Goal: Task Accomplishment & Management: Use online tool/utility

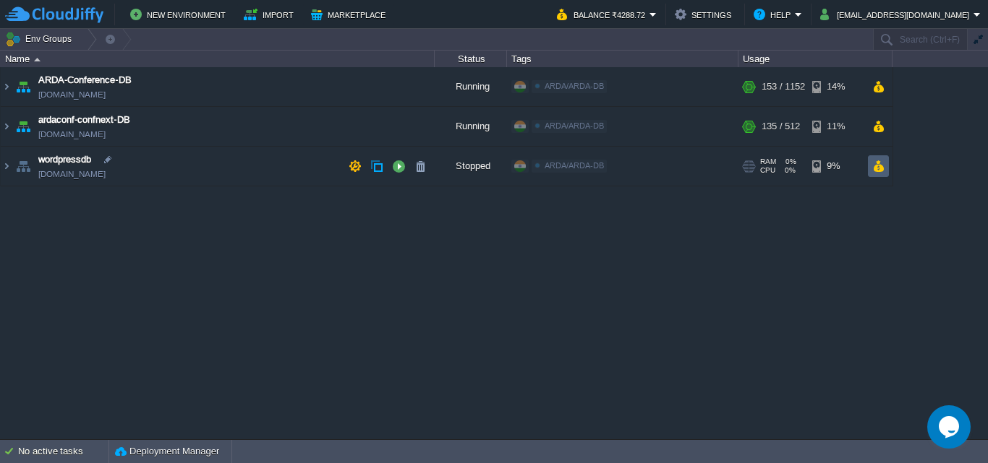
click at [881, 167] on button "button" at bounding box center [878, 166] width 12 height 13
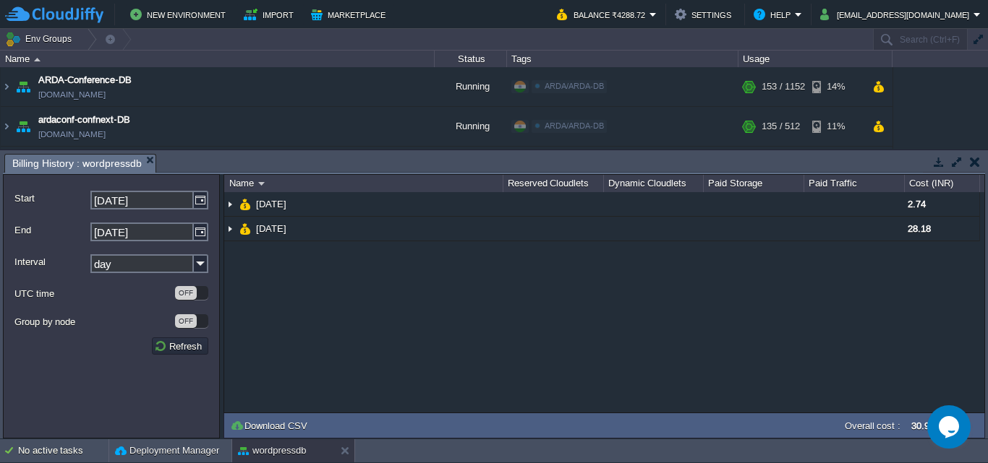
click at [971, 165] on button "button" at bounding box center [974, 161] width 10 height 13
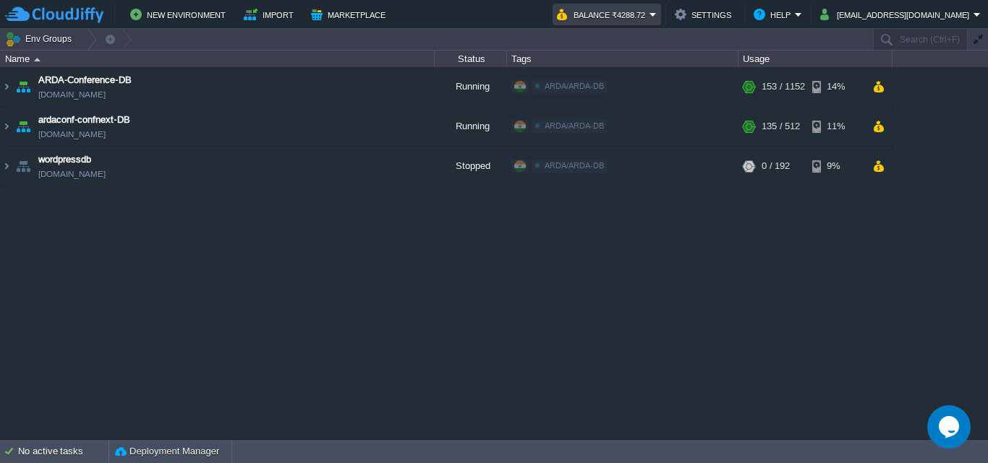
click at [649, 20] on button "Balance ₹4288.72" at bounding box center [603, 14] width 93 height 17
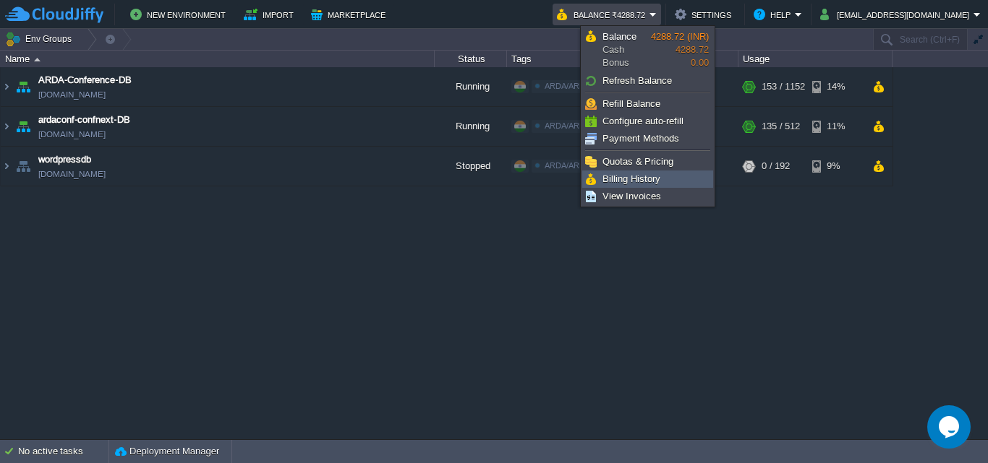
click at [643, 172] on link "Billing History" at bounding box center [647, 179] width 129 height 16
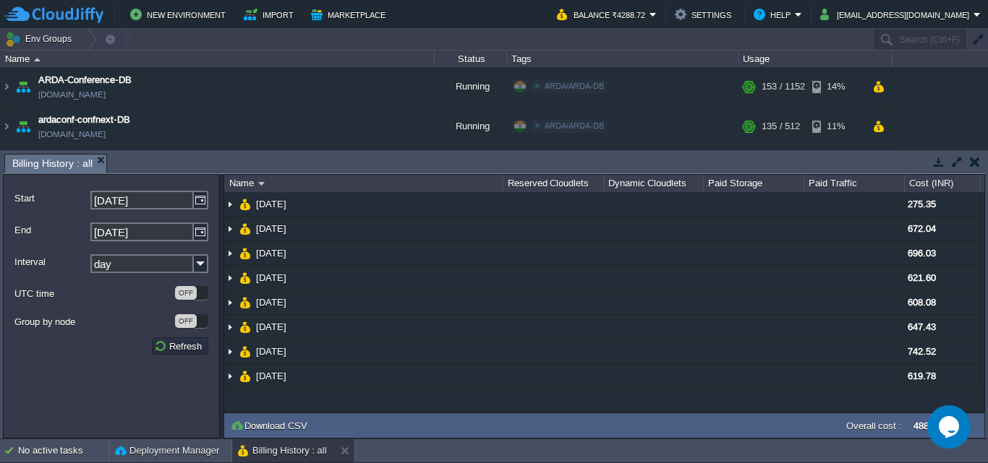
click at [970, 166] on button "button" at bounding box center [974, 161] width 10 height 13
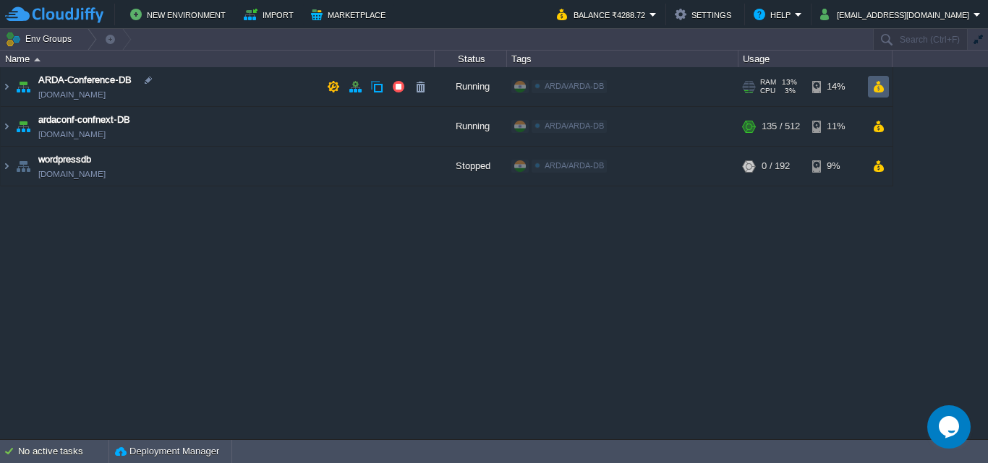
click at [880, 85] on button "button" at bounding box center [878, 86] width 12 height 13
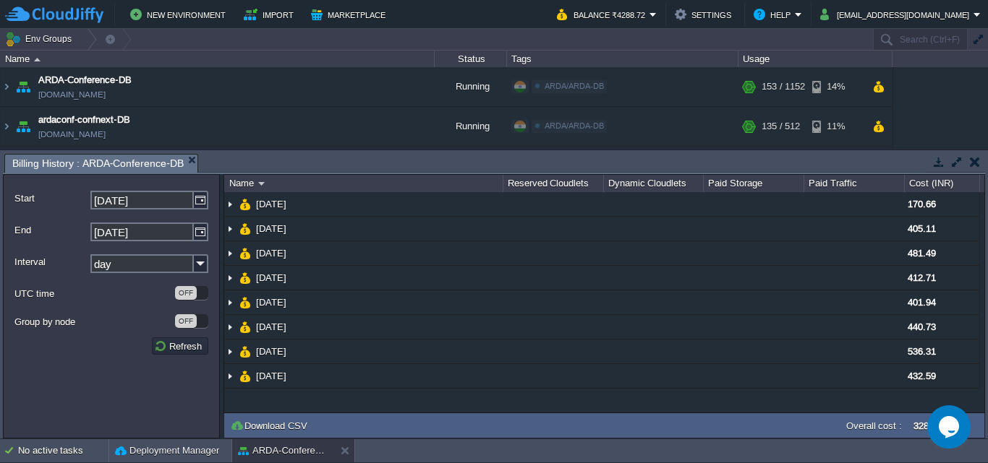
click at [981, 161] on td at bounding box center [974, 161] width 18 height 17
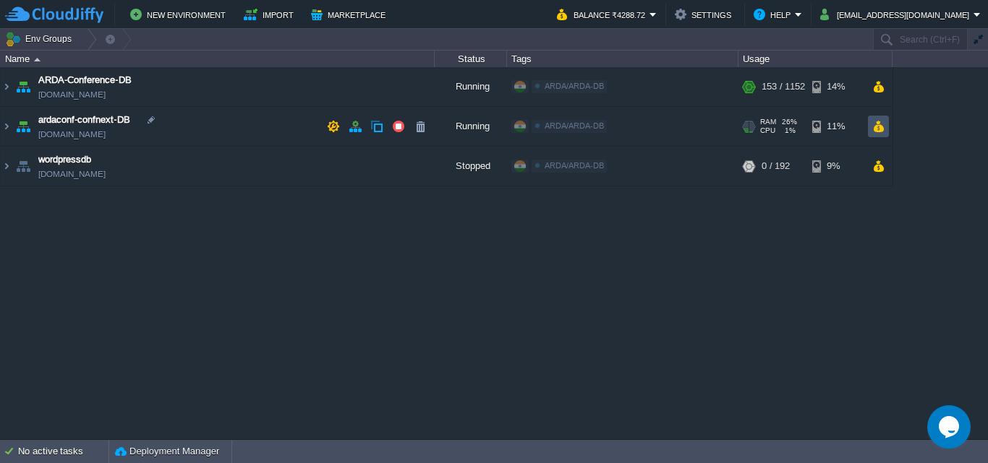
click at [875, 124] on button "button" at bounding box center [878, 126] width 12 height 13
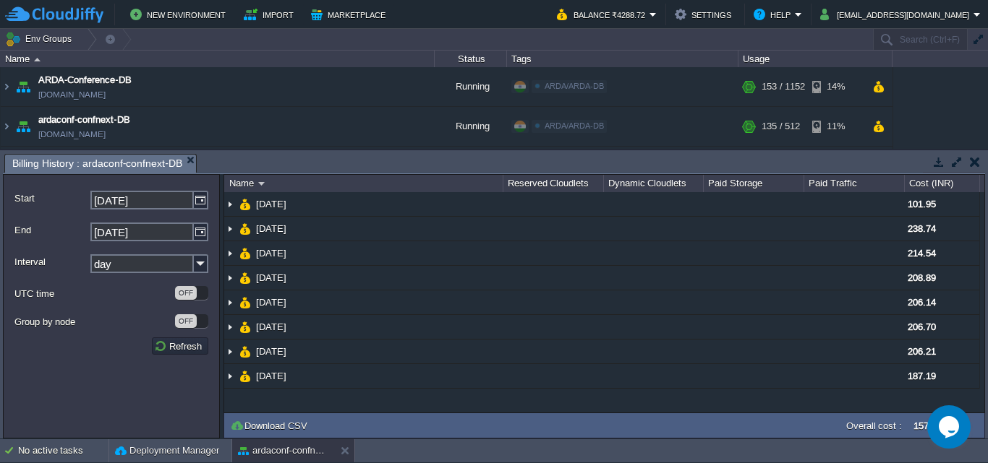
click at [973, 167] on button "button" at bounding box center [974, 161] width 10 height 13
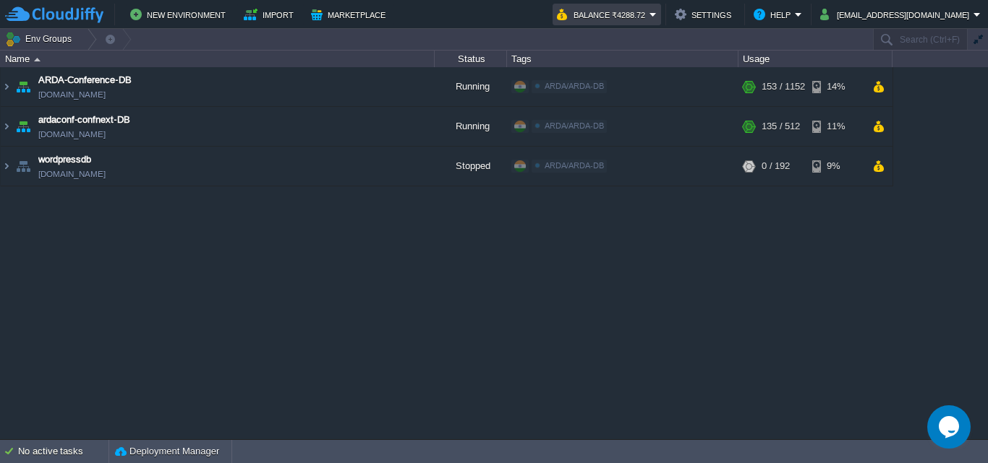
click at [649, 12] on button "Balance ₹4288.72" at bounding box center [603, 14] width 93 height 17
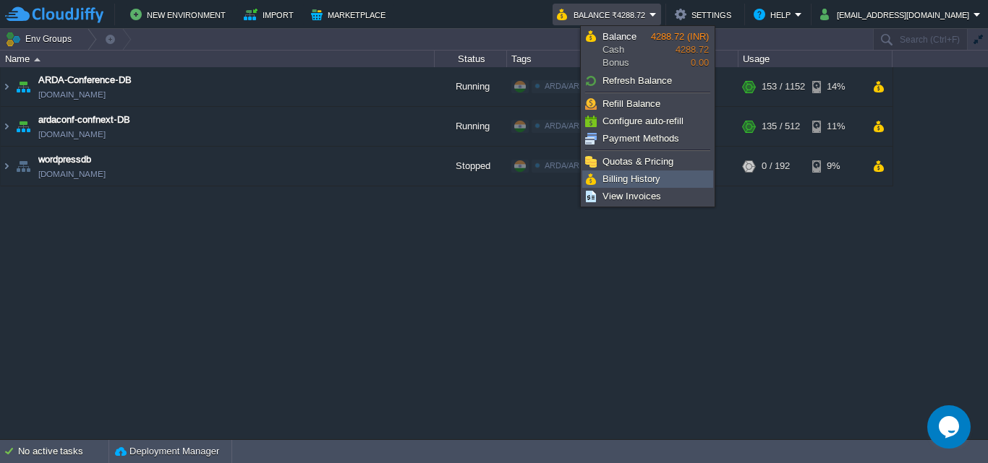
click at [650, 182] on span "Billing History" at bounding box center [631, 179] width 58 height 11
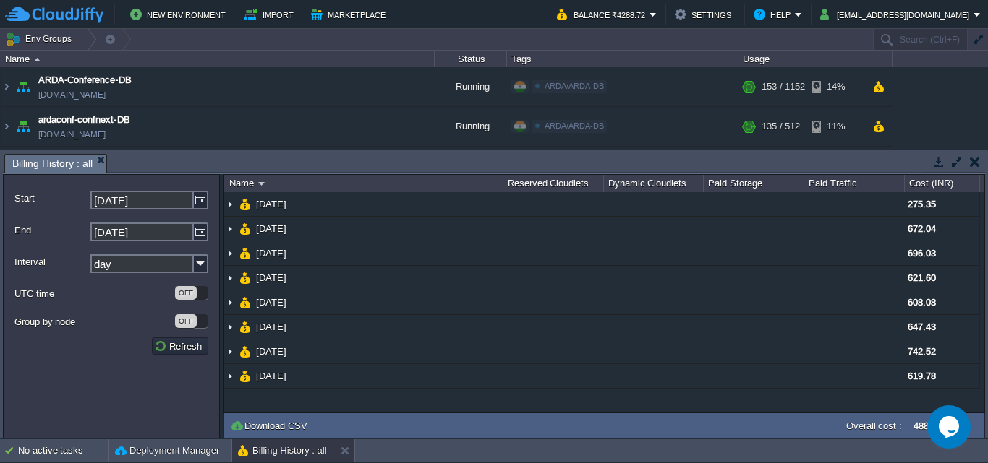
click at [973, 163] on button "button" at bounding box center [974, 161] width 10 height 13
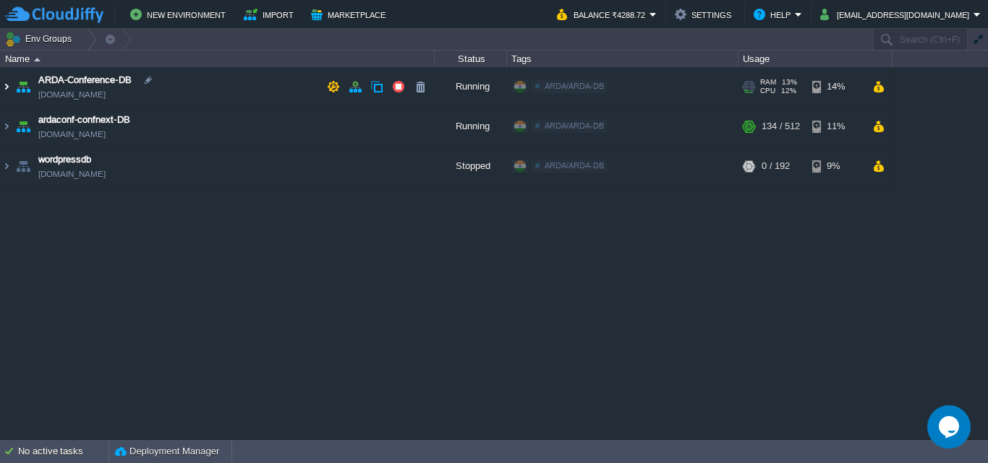
click at [7, 95] on img at bounding box center [7, 86] width 12 height 39
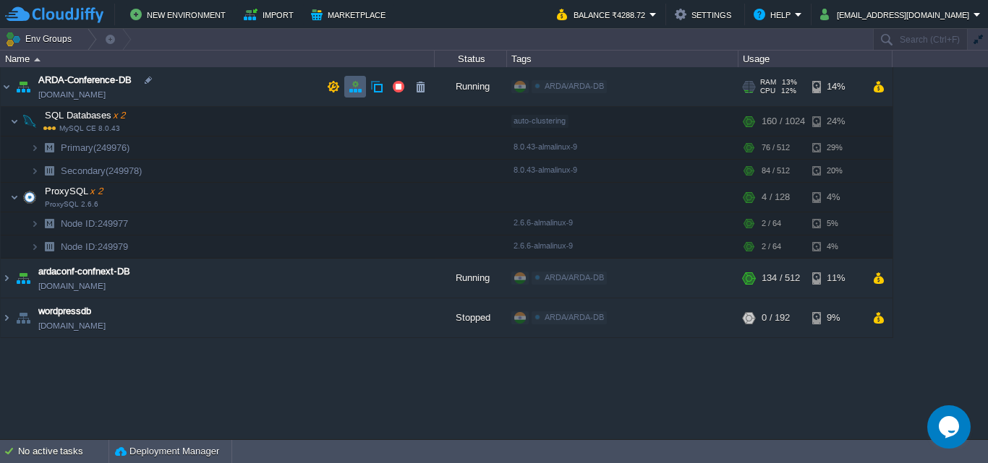
click at [361, 90] on button "button" at bounding box center [354, 86] width 13 height 13
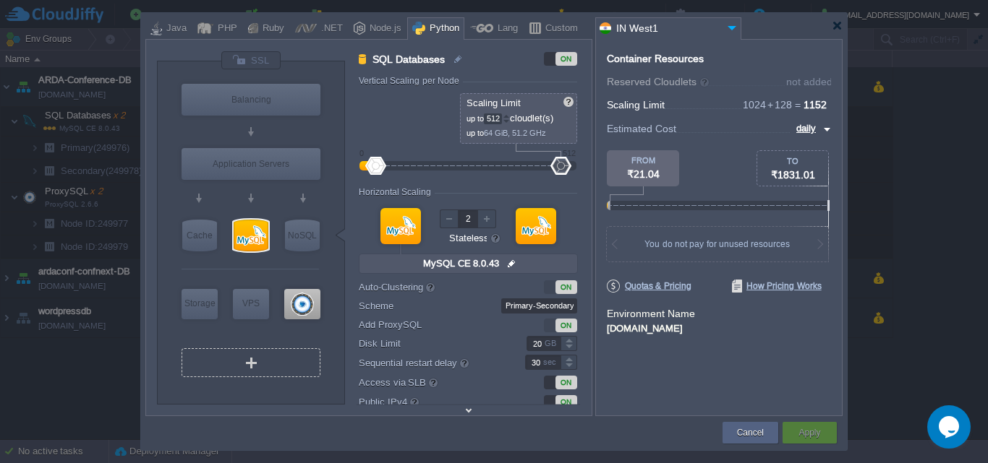
click at [286, 369] on div "VM" at bounding box center [250, 362] width 139 height 29
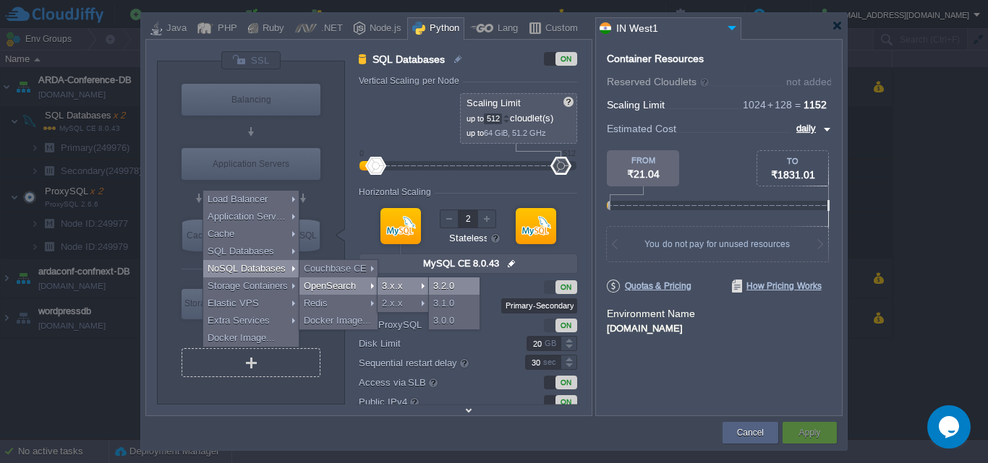
click at [453, 285] on div "3.2.0" at bounding box center [454, 286] width 51 height 17
type input "NoSQL Databases 2"
type input "8"
type input "16"
type input "1"
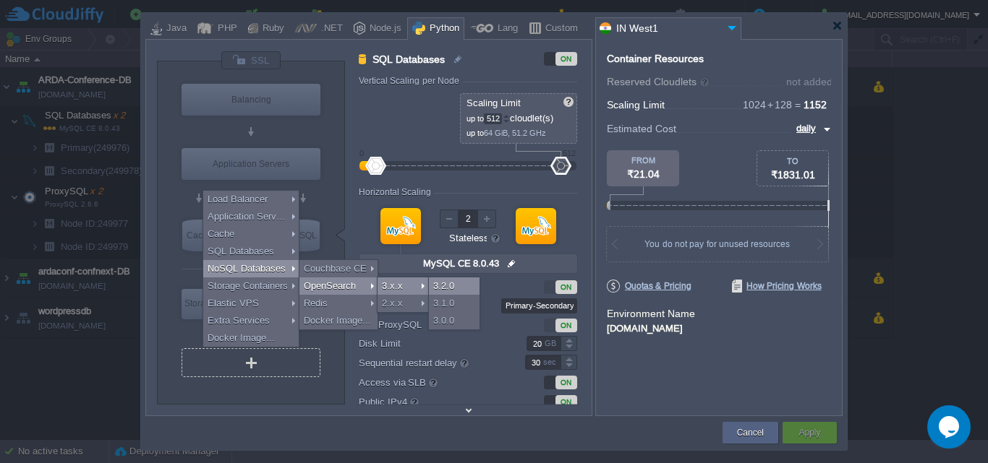
type input "OpenSearch 3.2.0"
type input "null"
type input "Oracle OpenJDK..."
type input "Stateful"
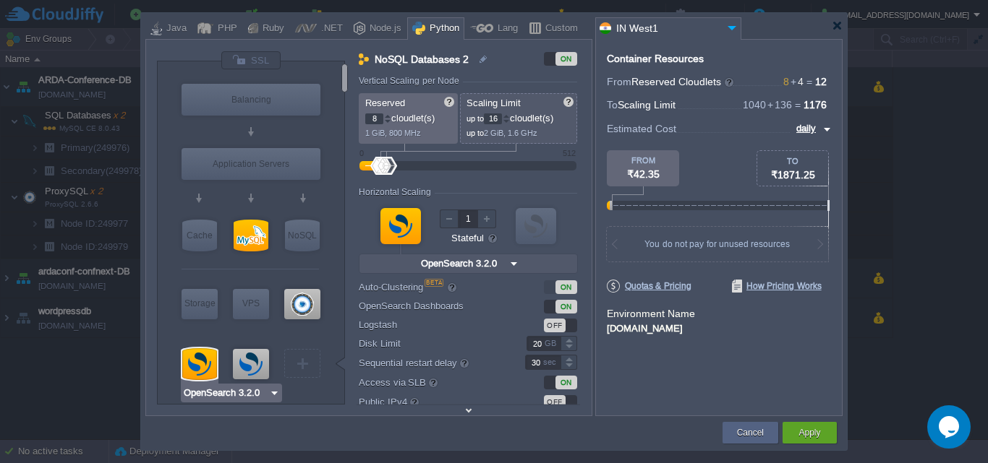
type input "OpenSearch Dash..."
type input "Select Image"
click at [331, 395] on img at bounding box center [332, 392] width 11 height 14
type input "OpenSearch Dashboards 3.2.0"
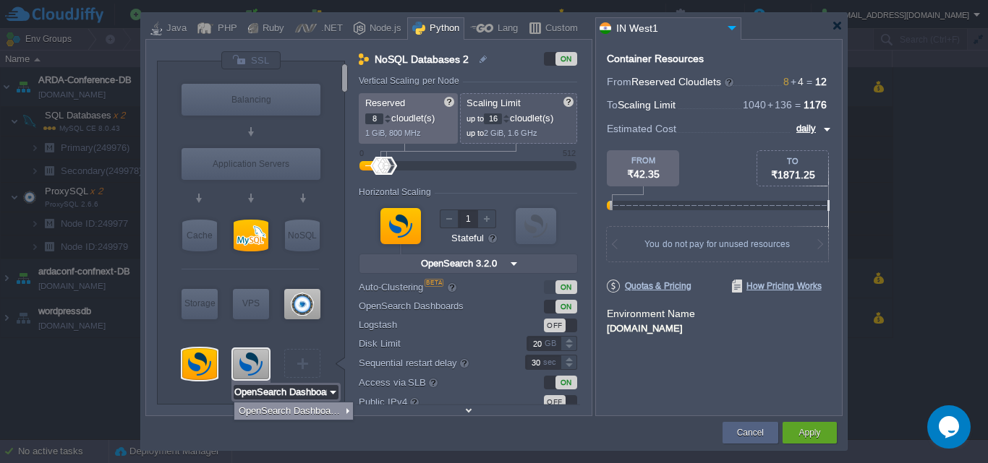
click at [212, 377] on div at bounding box center [199, 364] width 35 height 32
type input "Oracle OpenJDK..."
type input "OpenSearch 3.2.0"
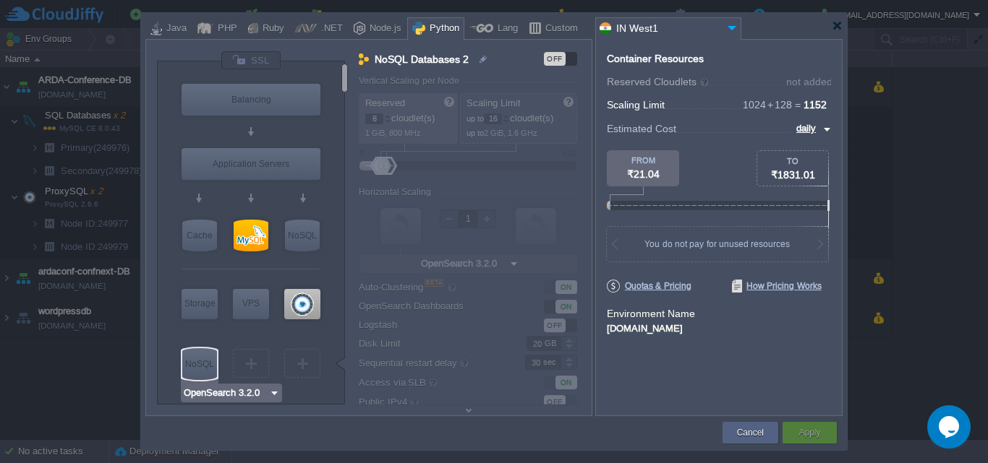
click at [262, 403] on div at bounding box center [249, 394] width 137 height 22
click at [198, 383] on div at bounding box center [249, 394] width 137 height 22
click at [189, 365] on div "NoSQL" at bounding box center [199, 364] width 35 height 32
type input "Oracle OpenJDK..."
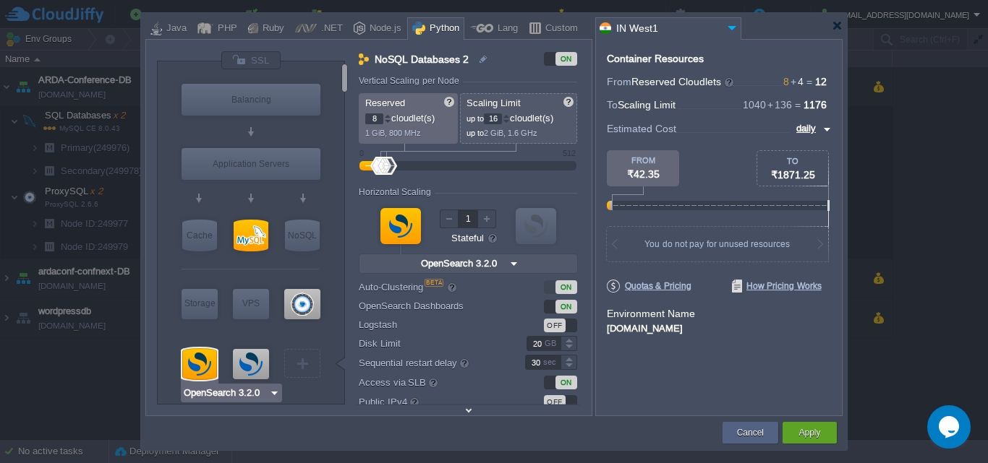
type input "OpenSearch Dash..."
type input "2"
click at [491, 223] on div at bounding box center [486, 219] width 19 height 19
click at [523, 188] on div "Horizontal Scaling" at bounding box center [468, 193] width 218 height 12
click at [542, 29] on div "Custom" at bounding box center [559, 29] width 37 height 22
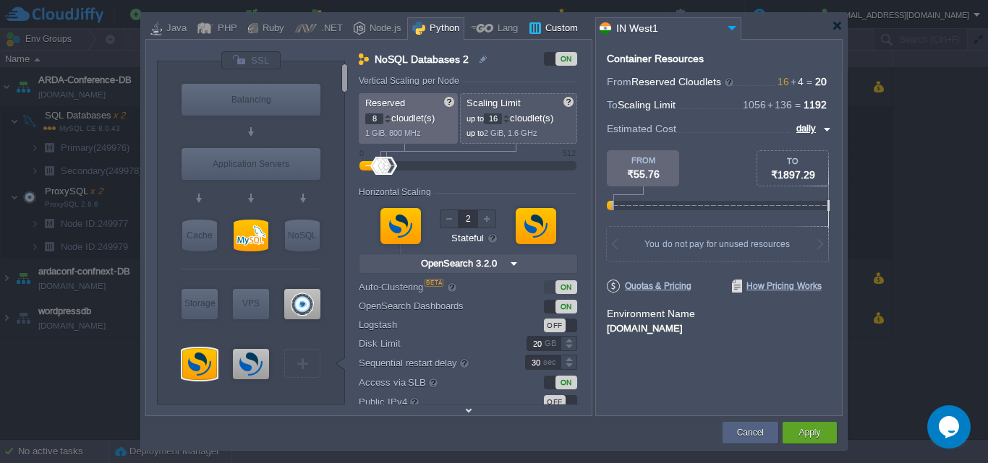
type input "Oracle OpenJDK..."
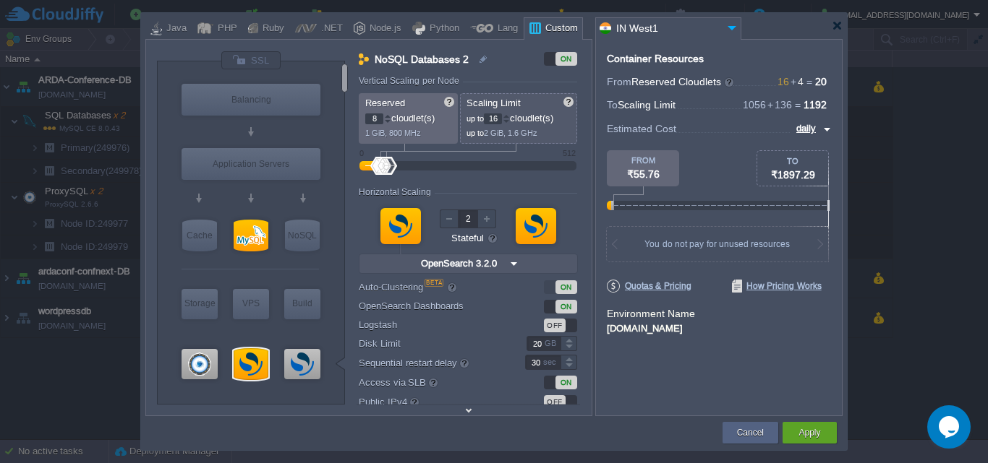
type input "Docker Image"
click at [730, 429] on div "Cancel" at bounding box center [750, 433] width 56 height 22
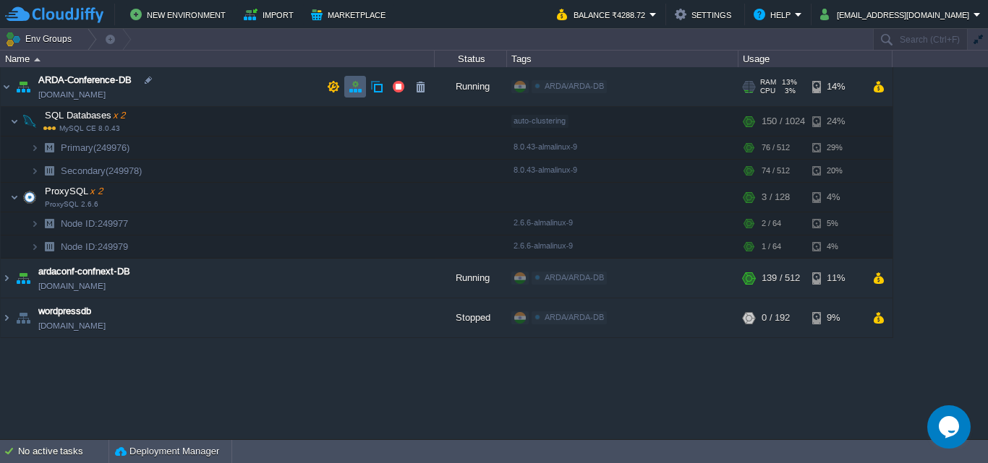
click at [350, 94] on td at bounding box center [355, 87] width 22 height 22
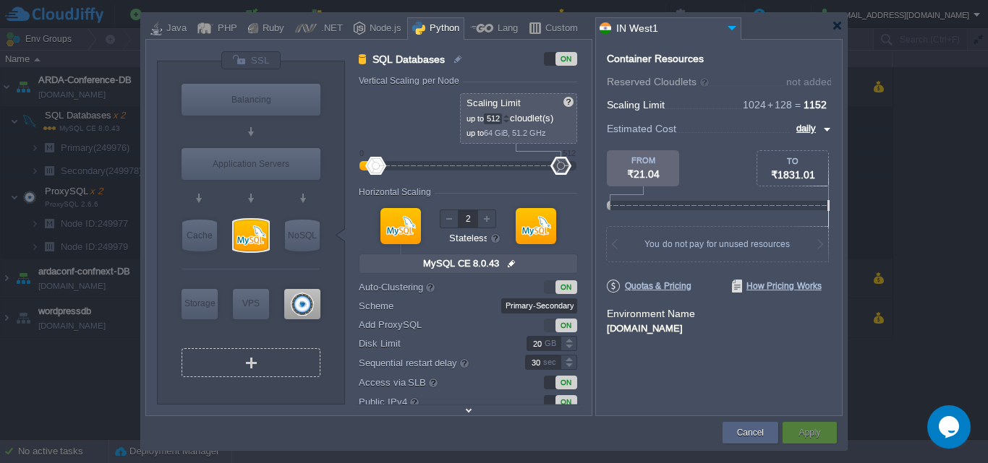
click at [273, 361] on div "VM" at bounding box center [250, 362] width 139 height 29
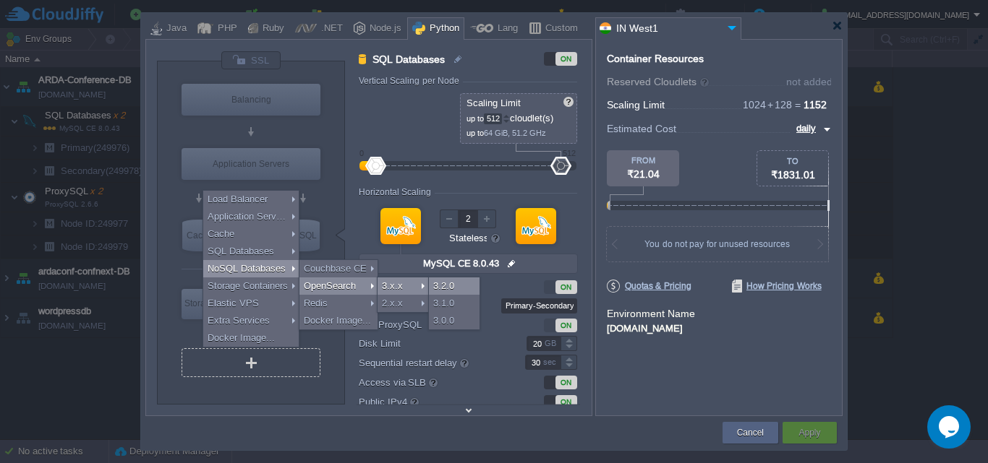
click at [447, 285] on div "3.2.0" at bounding box center [454, 286] width 51 height 17
type input "NoSQL Databases 2"
type input "8"
type input "16"
type input "1"
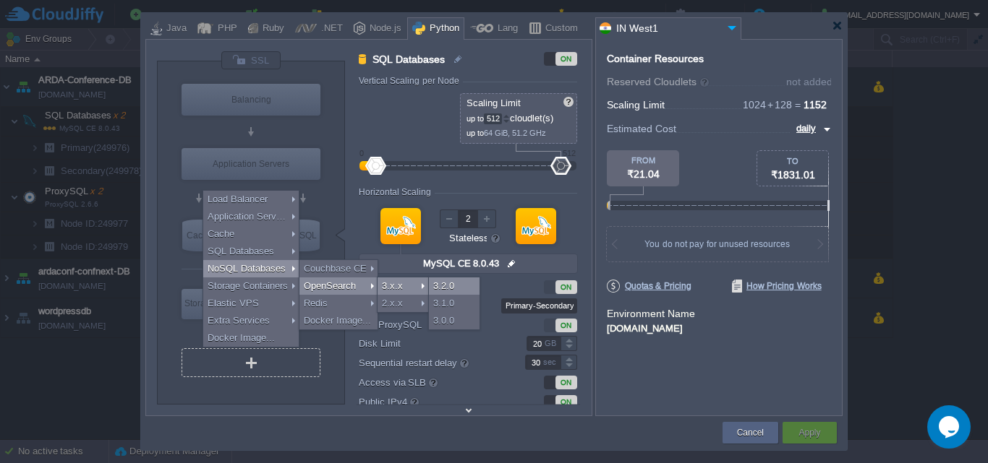
type input "OpenSearch 3.2.0"
type input "null"
type input "Oracle OpenJDK..."
type input "Stateful"
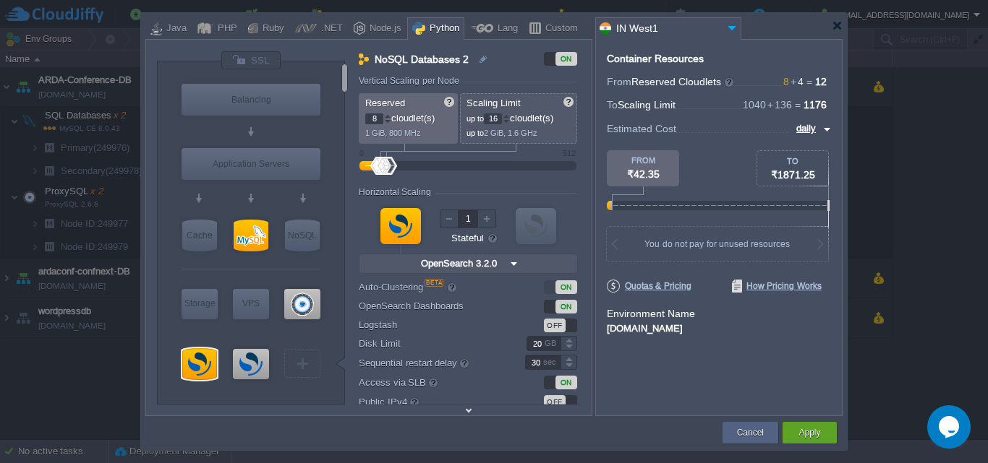
scroll to position [47, 0]
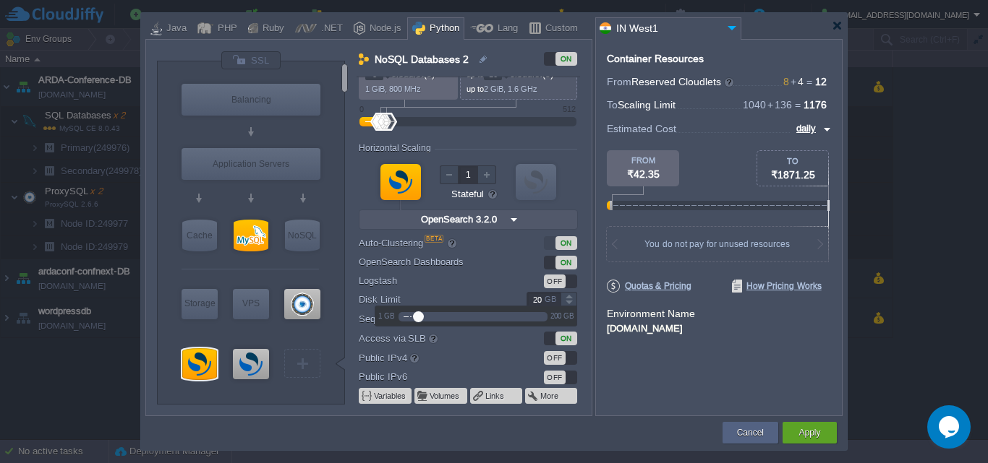
type input "OpenSearch Dash..."
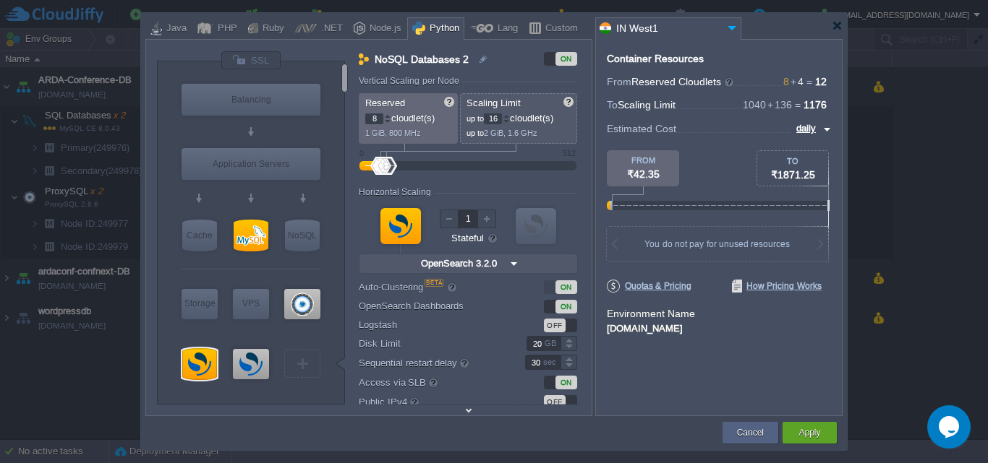
type input "Select Image"
click at [735, 30] on img at bounding box center [731, 28] width 17 height 20
click at [757, 22] on div at bounding box center [493, 26] width 697 height 26
type input "44"
drag, startPoint x: 382, startPoint y: 163, endPoint x: 396, endPoint y: 162, distance: 13.8
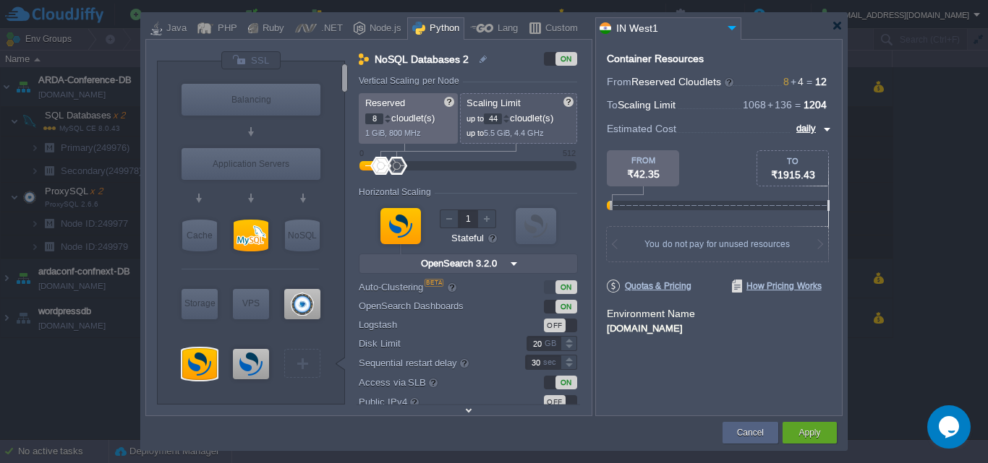
click at [396, 162] on div at bounding box center [396, 166] width 21 height 18
type input "0"
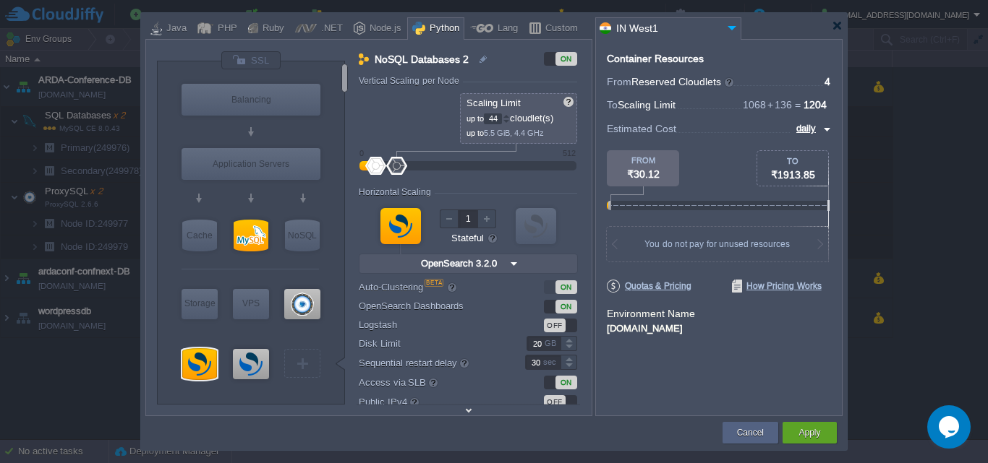
drag, startPoint x: 374, startPoint y: 168, endPoint x: 353, endPoint y: 168, distance: 21.7
click at [354, 168] on div "NoSQL Databases 2 ON Vertical Scaling per Node Reserved 0 cloudlet(s) 0 MiB, 0 …" at bounding box center [468, 233] width 246 height 364
click at [509, 119] on div at bounding box center [506, 119] width 7 height 1
click at [510, 114] on div at bounding box center [505, 116] width 7 height 5
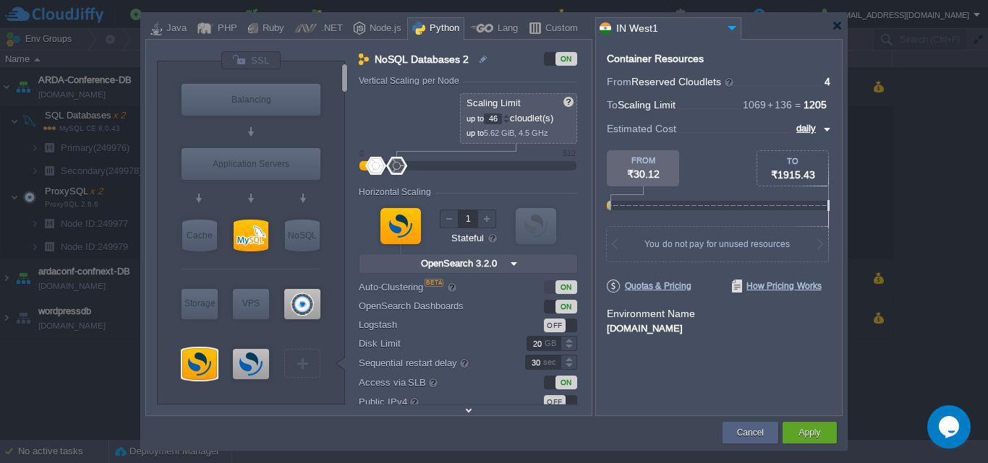
click at [510, 114] on div at bounding box center [505, 116] width 7 height 5
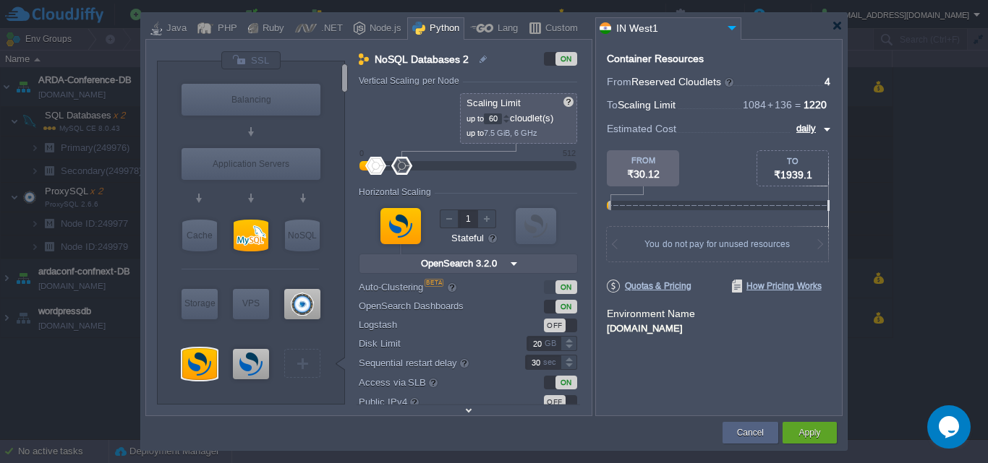
click at [510, 114] on div at bounding box center [505, 116] width 7 height 5
type input "64"
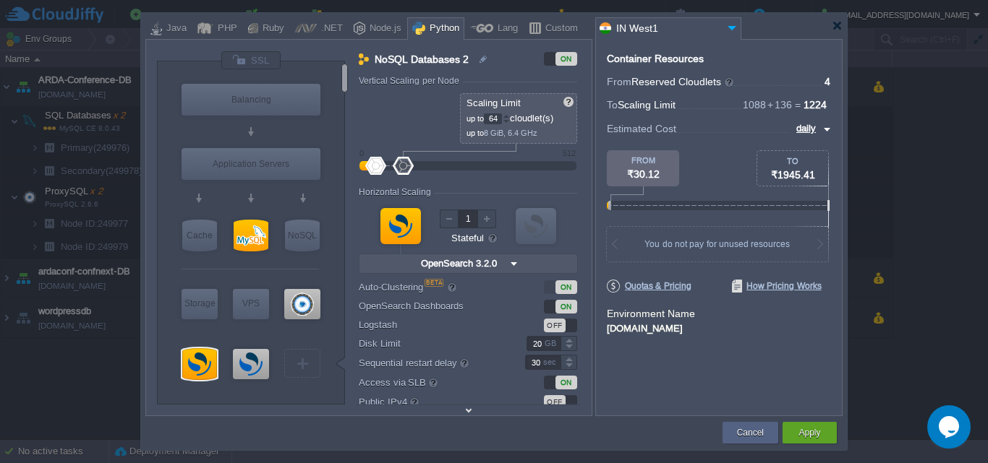
click at [510, 114] on div at bounding box center [505, 116] width 7 height 5
type input "2"
click at [490, 218] on div at bounding box center [486, 219] width 19 height 19
click at [479, 59] on img at bounding box center [484, 59] width 13 height 17
drag, startPoint x: 405, startPoint y: 56, endPoint x: 330, endPoint y: 50, distance: 74.7
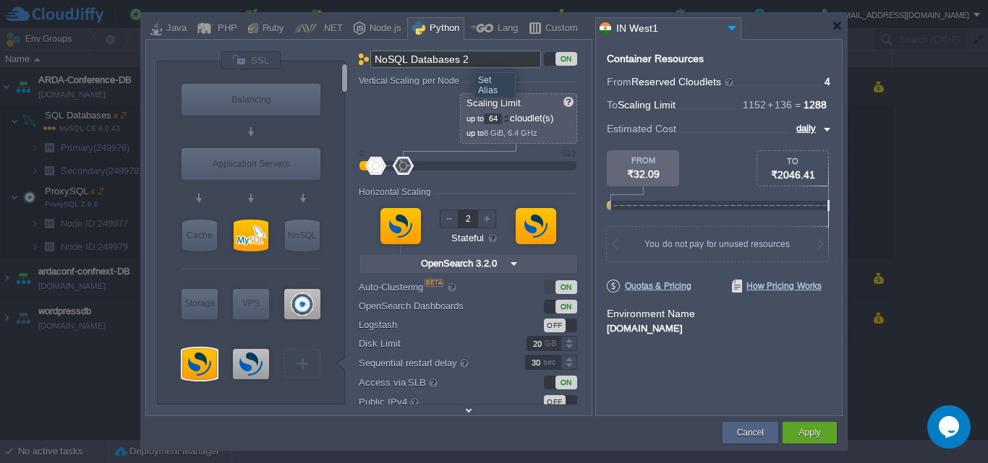
click at [337, 50] on div "VM Balancing VM Application Servers VM Cache VM SQL VM NoSQL VM Storage VM VPS …" at bounding box center [368, 227] width 447 height 377
drag, startPoint x: 426, startPoint y: 56, endPoint x: 513, endPoint y: 56, distance: 86.8
click at [513, 56] on input "Opensearch Databases" at bounding box center [455, 59] width 171 height 17
type input "Opensearch"
click at [577, 70] on div "Opensearch ON Vertical Scaling per Node Reserved 0 cloudlet(s) 0 MiB, 0 MHz Sca…" at bounding box center [475, 233] width 232 height 364
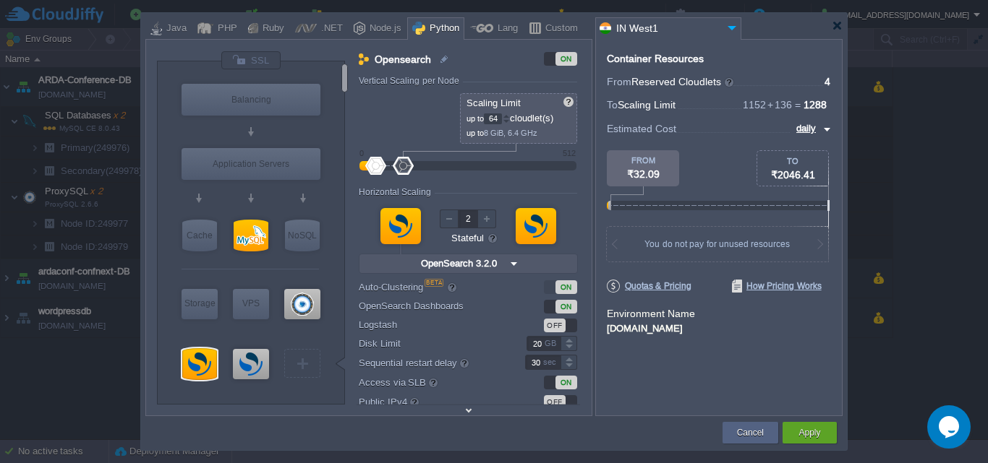
click at [508, 267] on img at bounding box center [513, 263] width 15 height 19
click at [570, 244] on div "VM VM" at bounding box center [468, 238] width 218 height 77
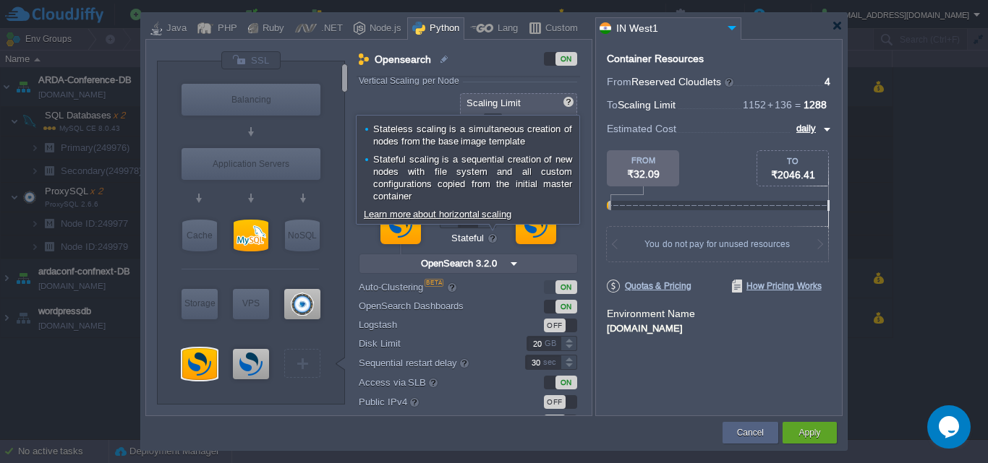
scroll to position [47, 0]
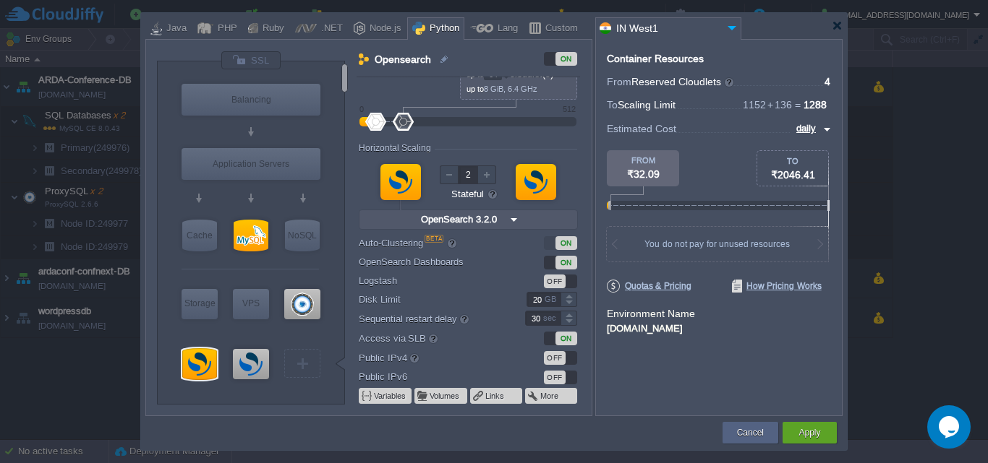
type input "OpenSearch Dash..."
click at [244, 359] on div at bounding box center [251, 364] width 36 height 30
type input "OpenSearch Dashbo..."
type input "4"
type input "8"
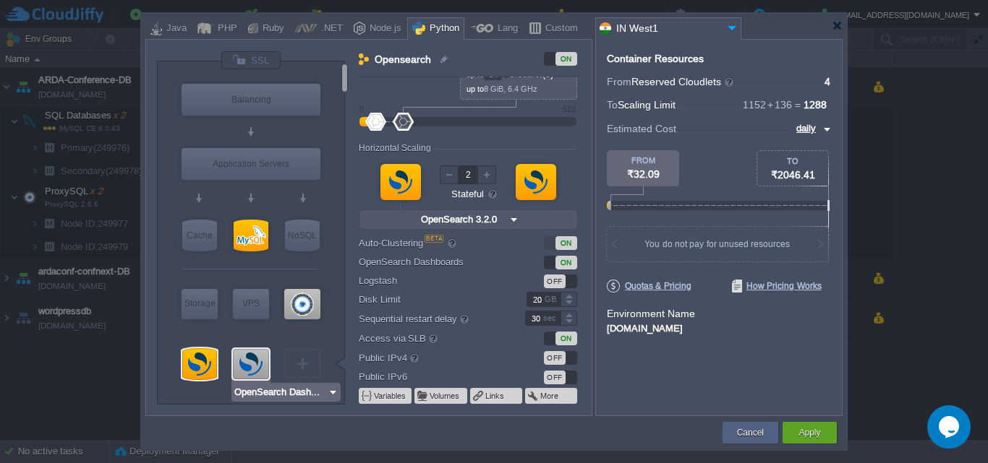
type input "1"
type input "OpenSearch Dashboards 3.2.0"
type input "3.2.0-almalinux-9"
type input "Stateless"
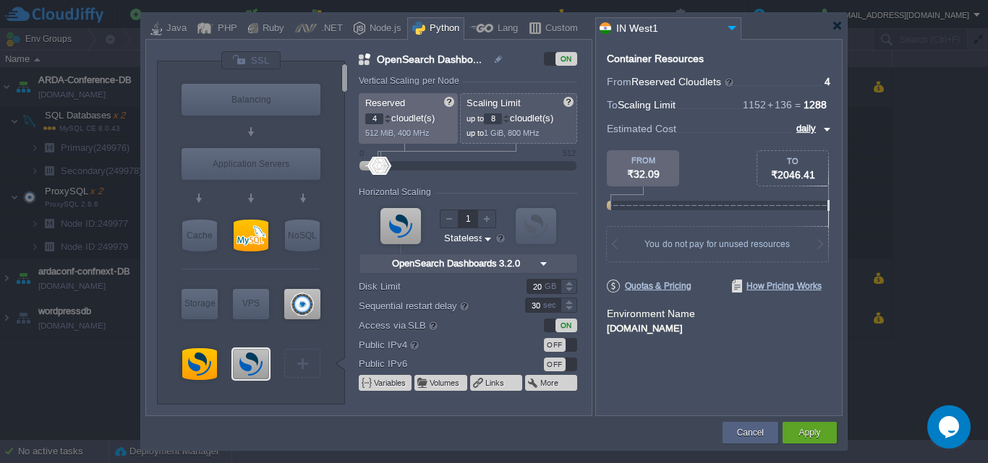
type input "Apache Python [DATE]"
type input "28"
click at [390, 166] on div at bounding box center [389, 166] width 21 height 18
type input "0"
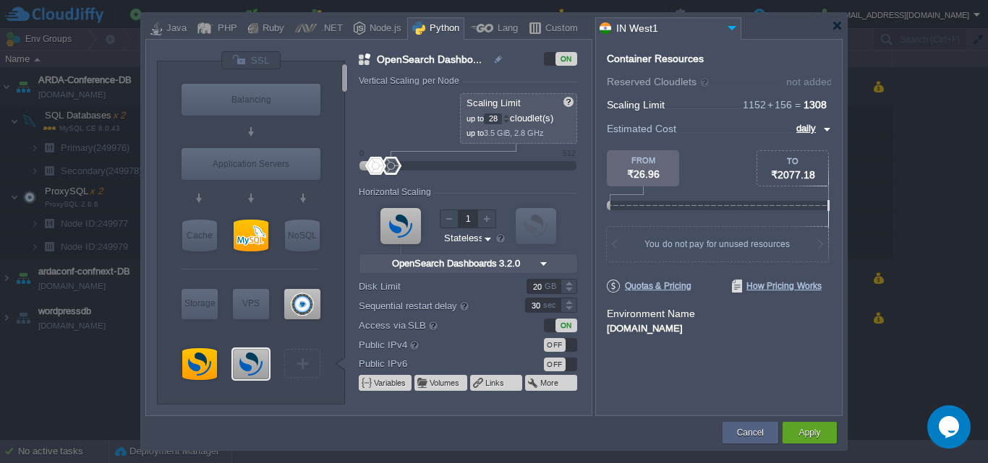
drag, startPoint x: 354, startPoint y: 166, endPoint x: 338, endPoint y: 166, distance: 15.9
click at [338, 166] on div "VM Balancing VM Application Servers VM Cache VM SQL VM NoSQL VM Storage VM VPS …" at bounding box center [374, 233] width 434 height 364
click at [509, 114] on div at bounding box center [505, 116] width 7 height 5
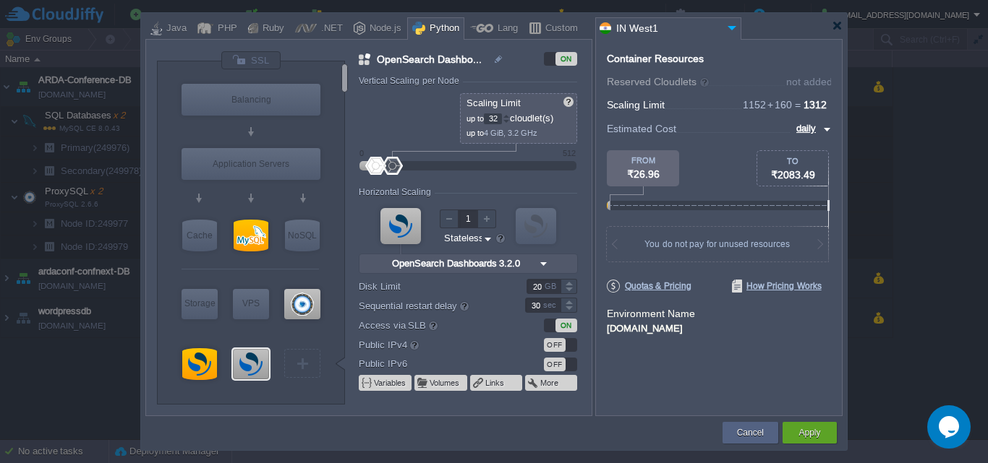
click at [509, 114] on div at bounding box center [505, 116] width 7 height 5
type input "32"
click at [508, 119] on div at bounding box center [505, 121] width 7 height 5
click at [484, 218] on div at bounding box center [486, 219] width 19 height 19
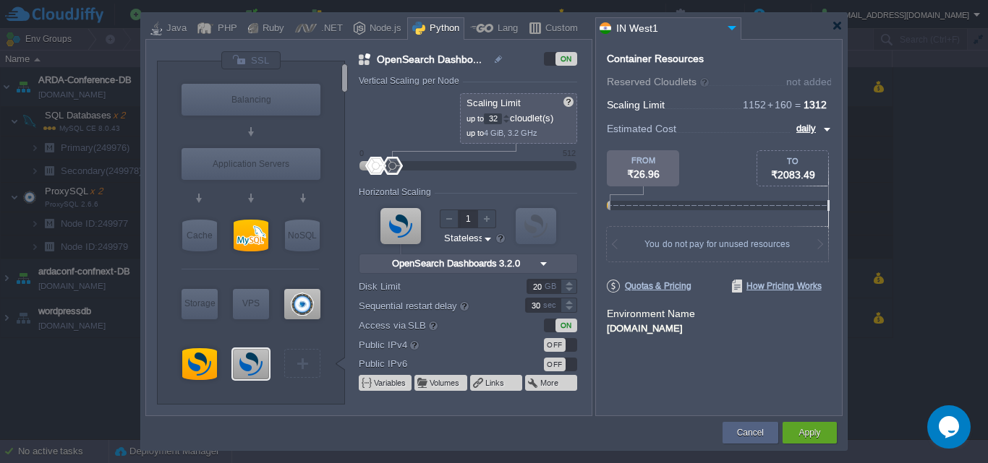
type input "1"
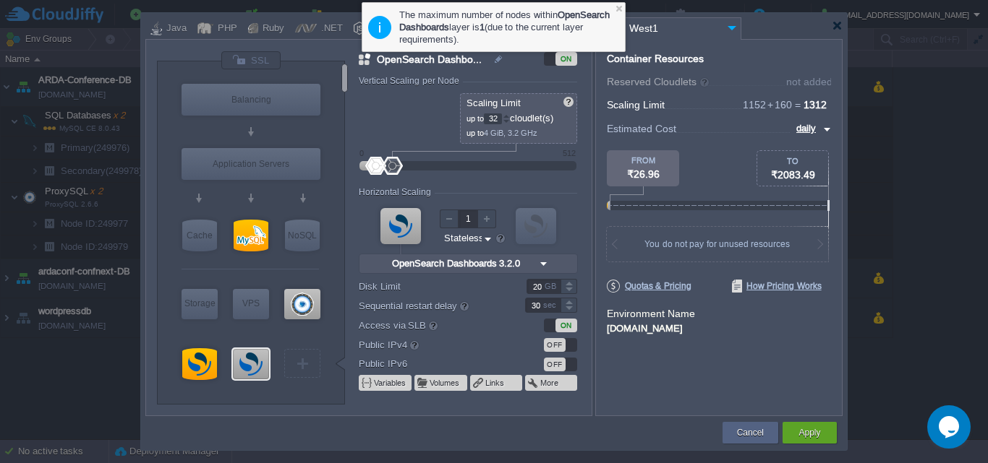
click at [508, 185] on form "Vertical Scaling per Node Reserved 0 cloudlet(s) 0 MiB, 0 MHz Scaling Limit up …" at bounding box center [475, 246] width 232 height 340
click at [489, 237] on img at bounding box center [487, 239] width 11 height 14
click at [527, 193] on div "Horizontal Scaling" at bounding box center [468, 193] width 218 height 12
click at [587, 118] on form "Vertical Scaling per Node Reserved 0 cloudlet(s) 0 MiB, 0 MHz Scaling Limit up …" at bounding box center [475, 246] width 232 height 340
click at [595, 214] on div "Container Resources From Reserved Cloudlets ... = not added To Scaling Limit 11…" at bounding box center [718, 227] width 247 height 377
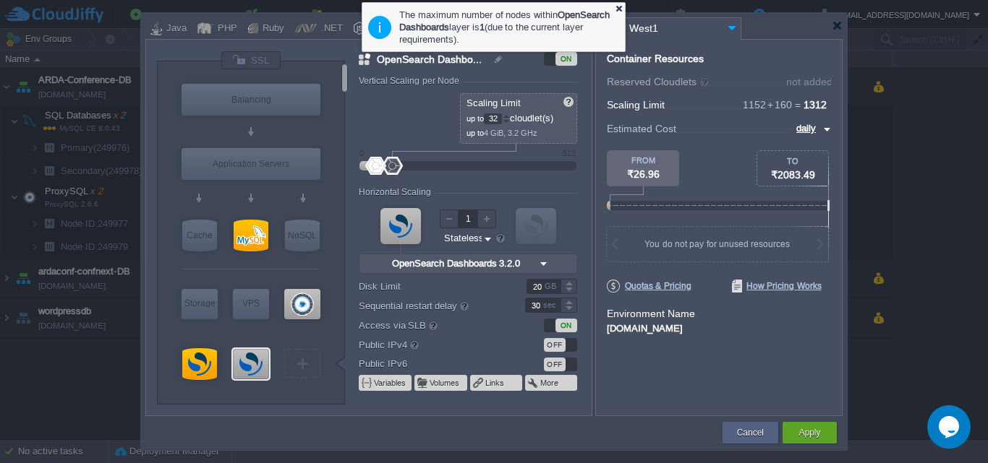
click at [618, 9] on div at bounding box center [618, 8] width 9 height 9
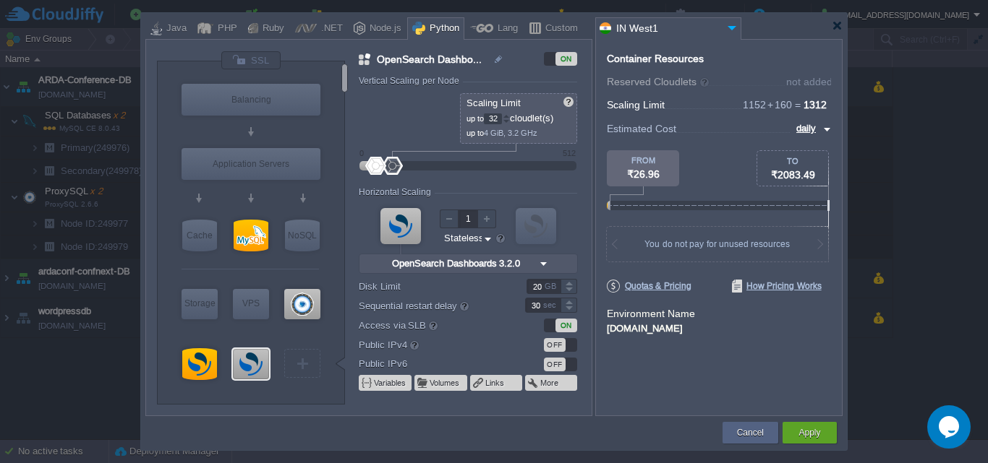
drag, startPoint x: 374, startPoint y: 167, endPoint x: 333, endPoint y: 163, distance: 41.4
click at [337, 164] on div "VM Balancing VM Application Servers VM Cache VM SQL VM NoSQL VM Storage VM VPS …" at bounding box center [374, 233] width 434 height 364
type input "OpenSearch 3.2.0"
click at [197, 365] on div at bounding box center [199, 364] width 35 height 32
type input "Opensearch"
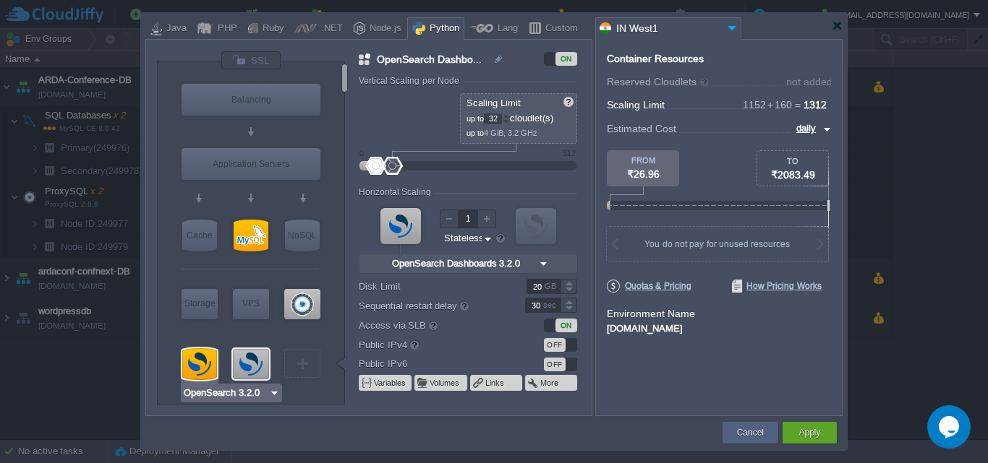
type input "64"
type input "2"
type input "OpenSearch 3.2.0"
type input "Oracle OpenJDK..."
type input "Stateful"
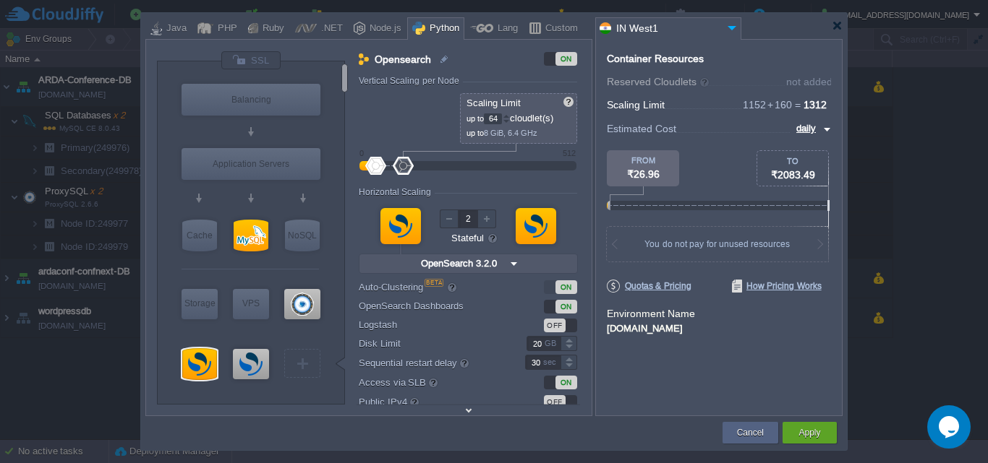
type input "ProxySQL 2.6.6"
click at [821, 130] on img at bounding box center [825, 129] width 12 height 17
click at [810, 146] on div "monthly" at bounding box center [805, 145] width 49 height 17
type input "monthly"
click at [799, 430] on button "Apply" at bounding box center [809, 433] width 22 height 14
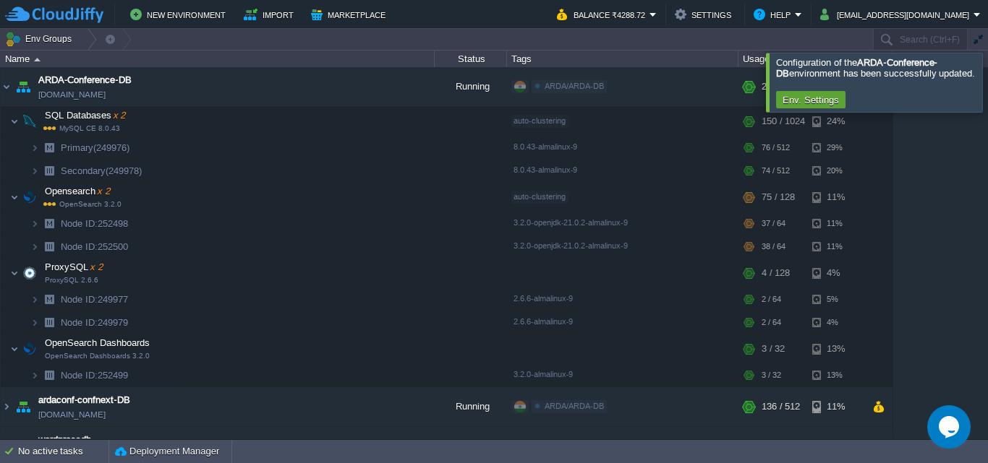
click at [987, 86] on div at bounding box center [1005, 82] width 0 height 59
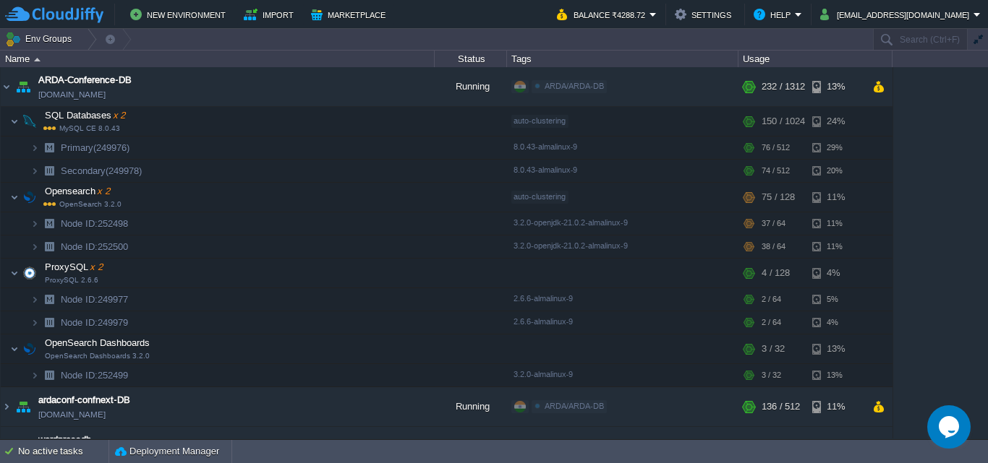
scroll to position [28, 0]
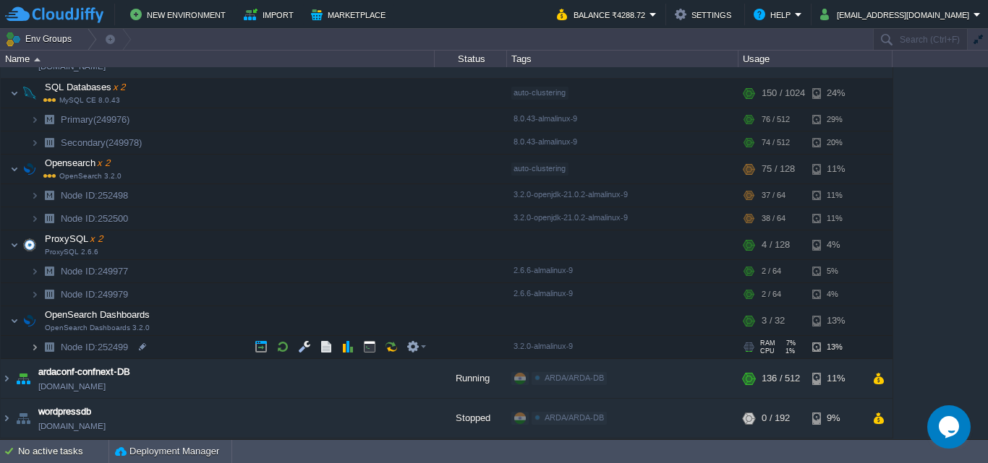
click at [35, 345] on img at bounding box center [34, 347] width 9 height 22
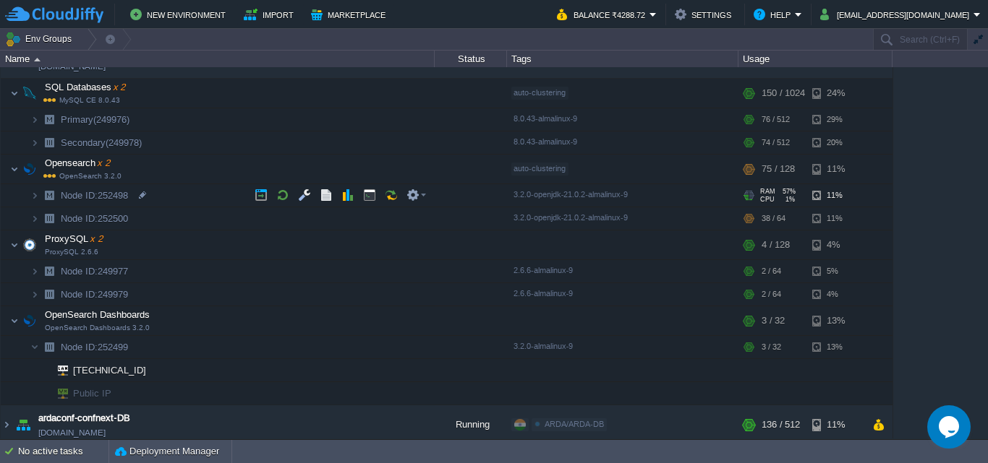
click at [30, 197] on img at bounding box center [20, 190] width 20 height 13
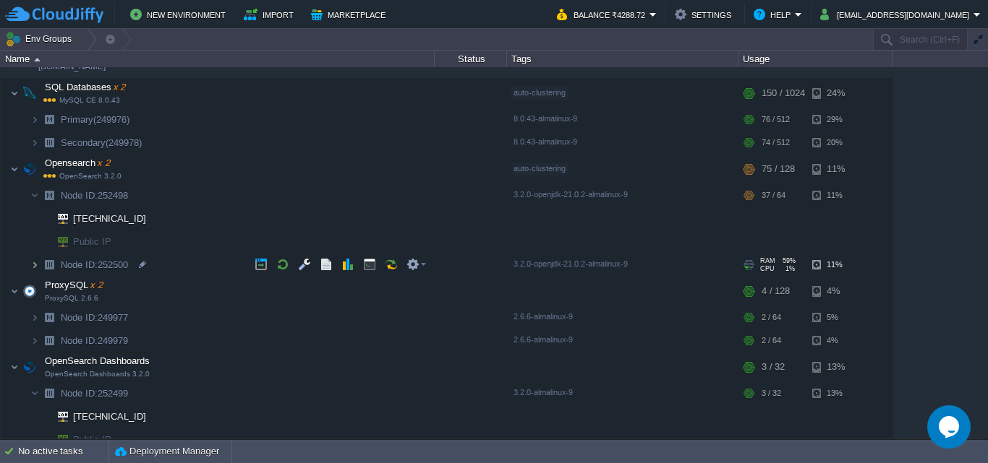
click at [38, 263] on img at bounding box center [34, 265] width 9 height 22
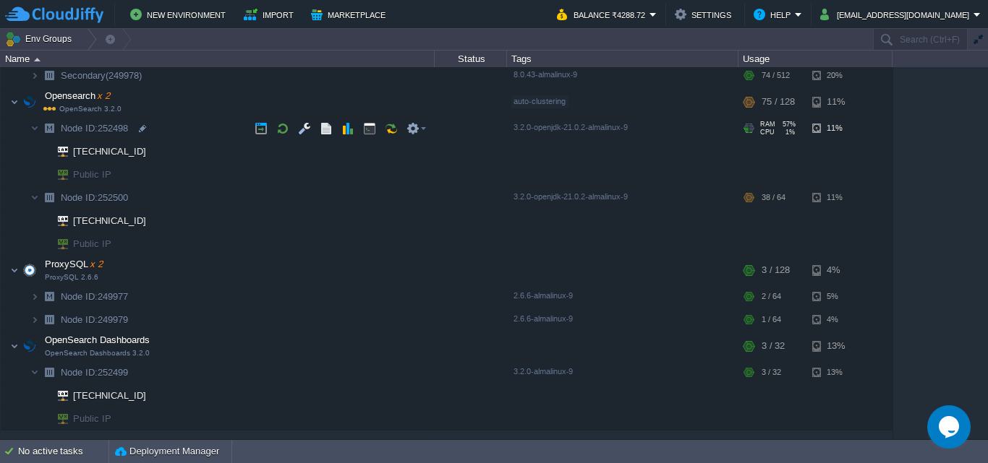
scroll to position [22, 0]
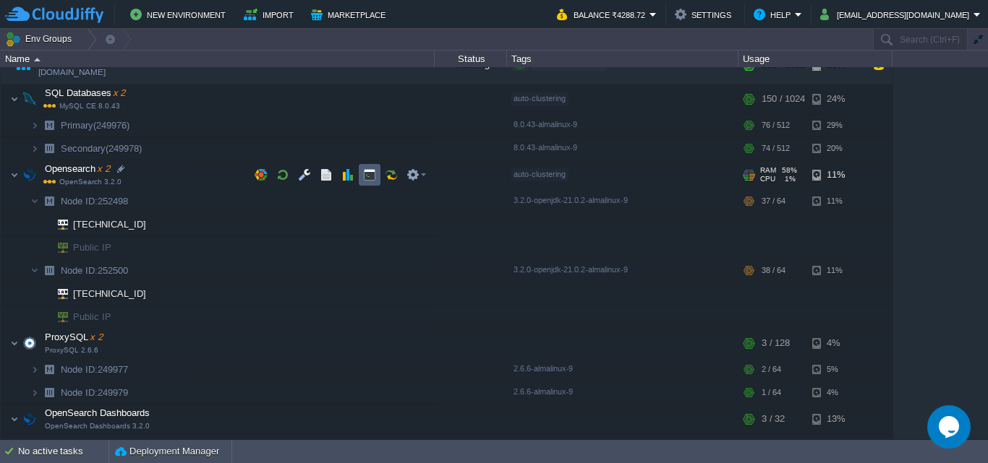
click at [365, 176] on button "button" at bounding box center [369, 174] width 13 height 13
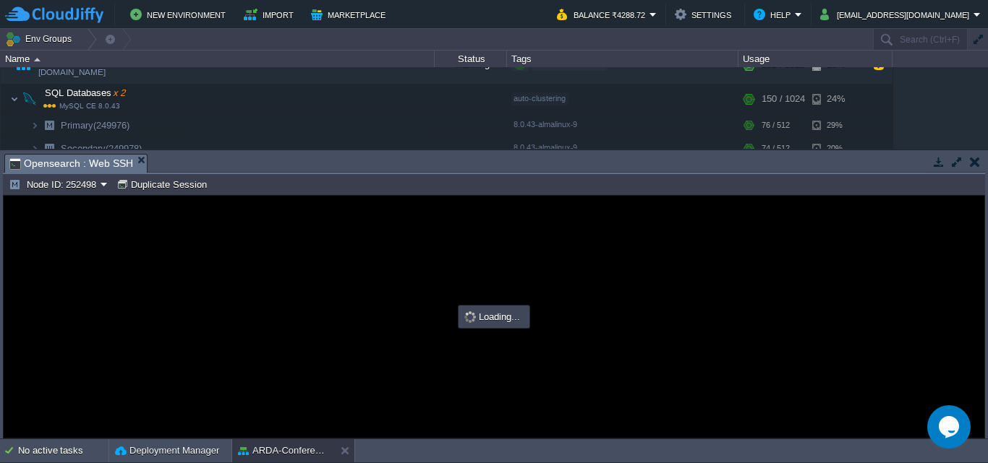
scroll to position [0, 0]
type input "#000000"
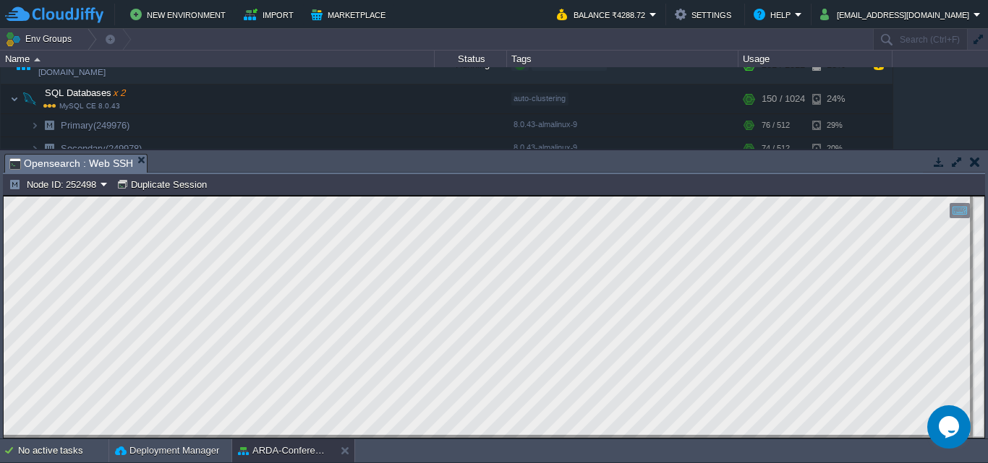
click at [972, 168] on button "button" at bounding box center [974, 161] width 10 height 13
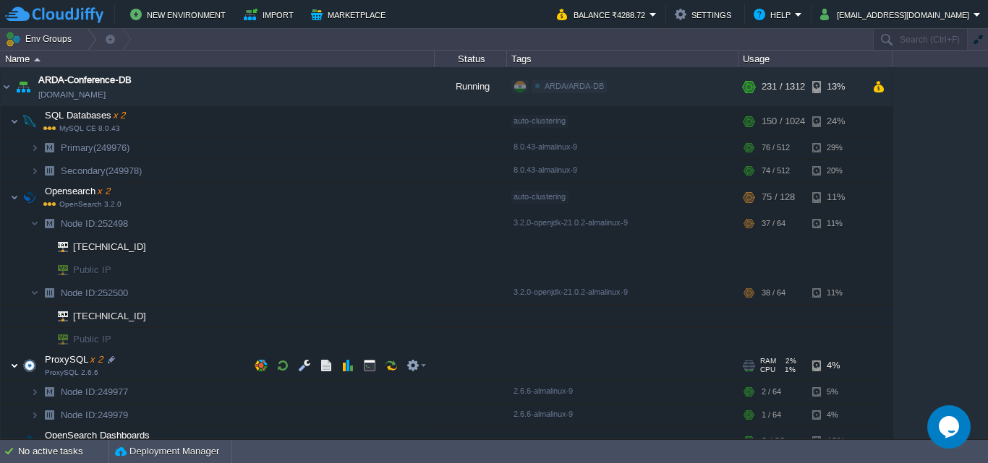
click at [13, 367] on img at bounding box center [14, 365] width 9 height 29
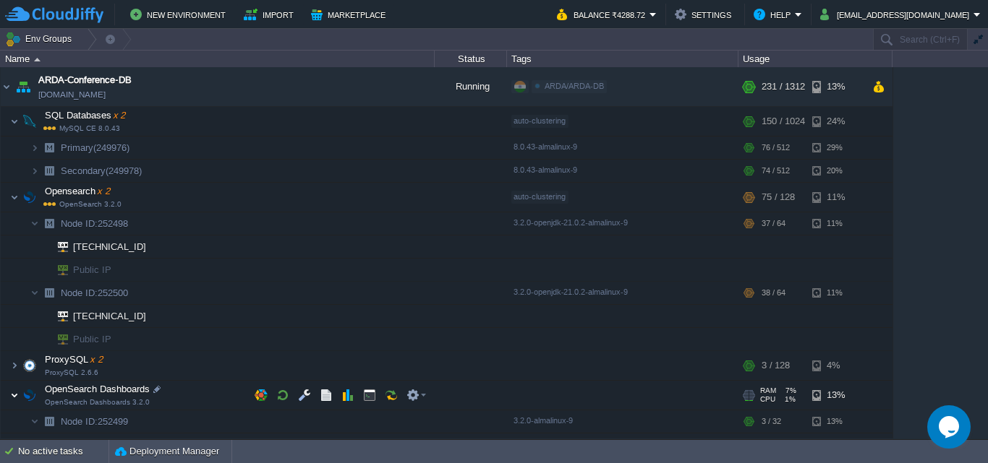
click at [15, 401] on img at bounding box center [14, 395] width 9 height 29
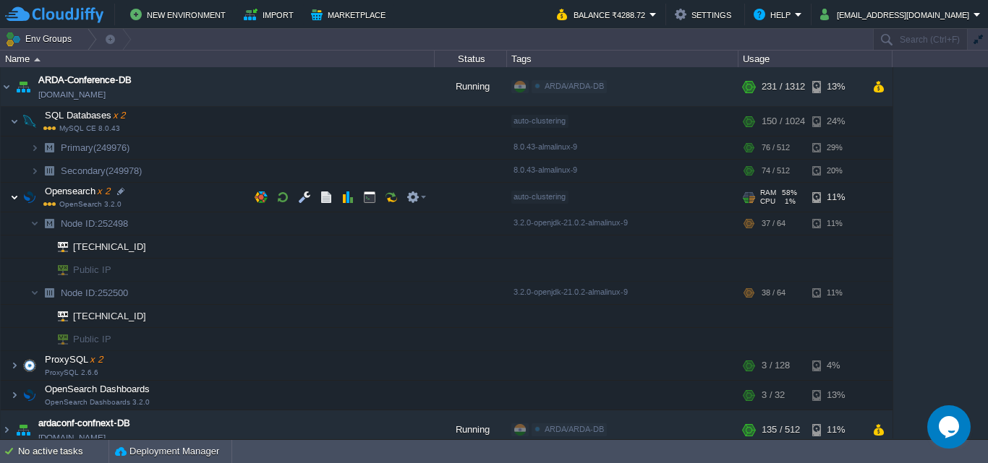
click at [12, 202] on img at bounding box center [14, 197] width 9 height 29
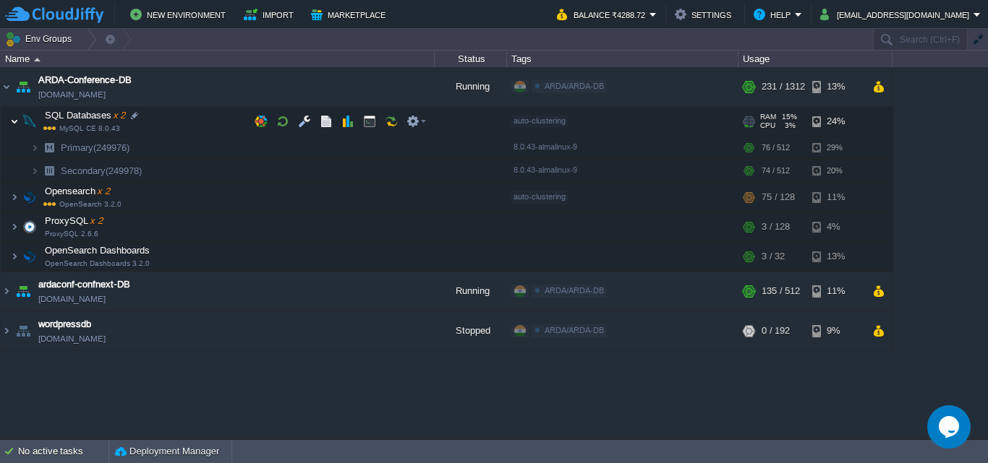
click at [14, 121] on img at bounding box center [14, 121] width 9 height 29
